Goal: Information Seeking & Learning: Learn about a topic

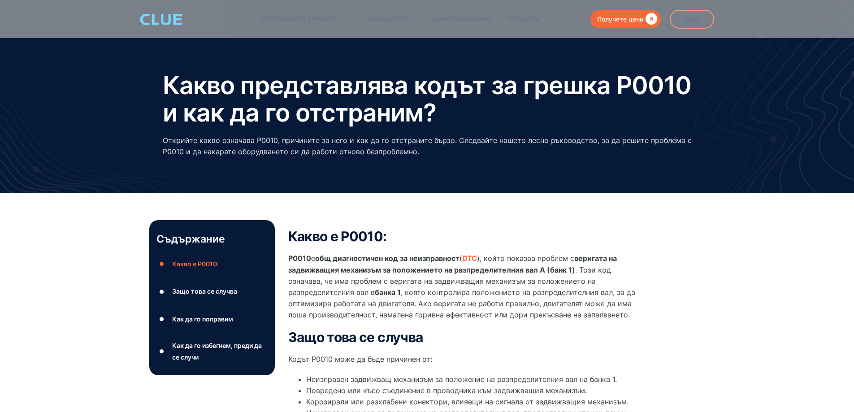
scroll to position [134, 0]
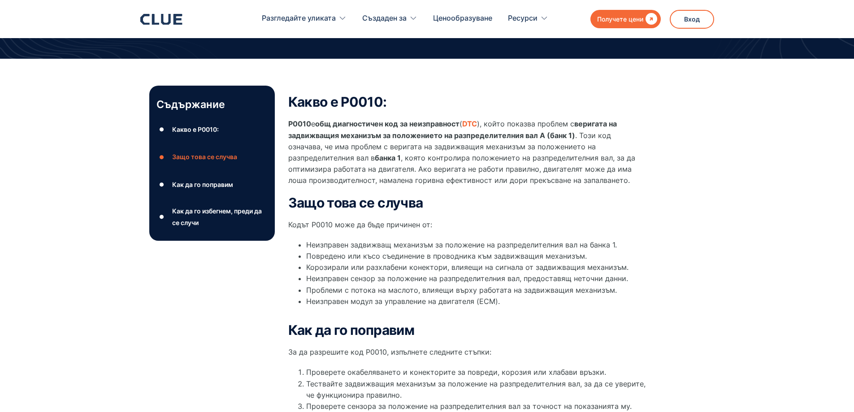
click at [192, 310] on div "Съдържание ● Какво е P0010: ● Защо това се случва ● Как да го поправим ● Как да…" at bounding box center [211, 369] width 125 height 566
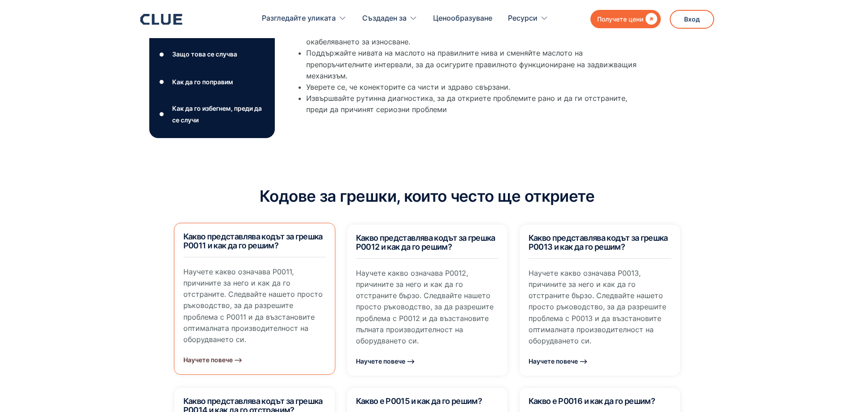
scroll to position [672, 0]
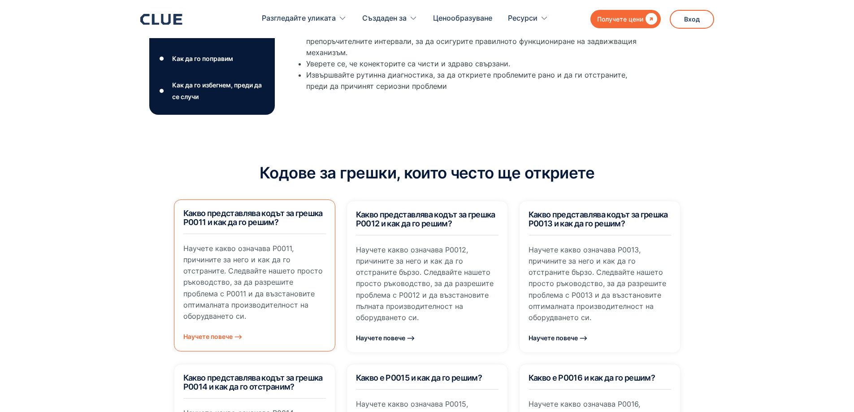
click at [193, 333] on font "Научете повече ⟶" at bounding box center [212, 337] width 59 height 8
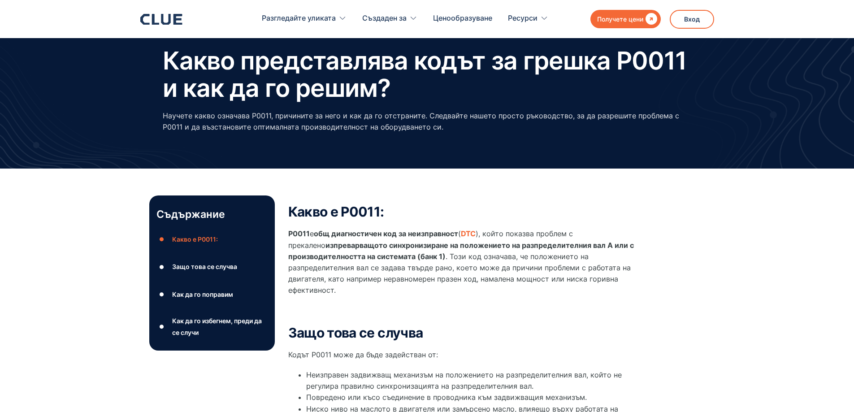
scroll to position [179, 0]
